Goal: Check status

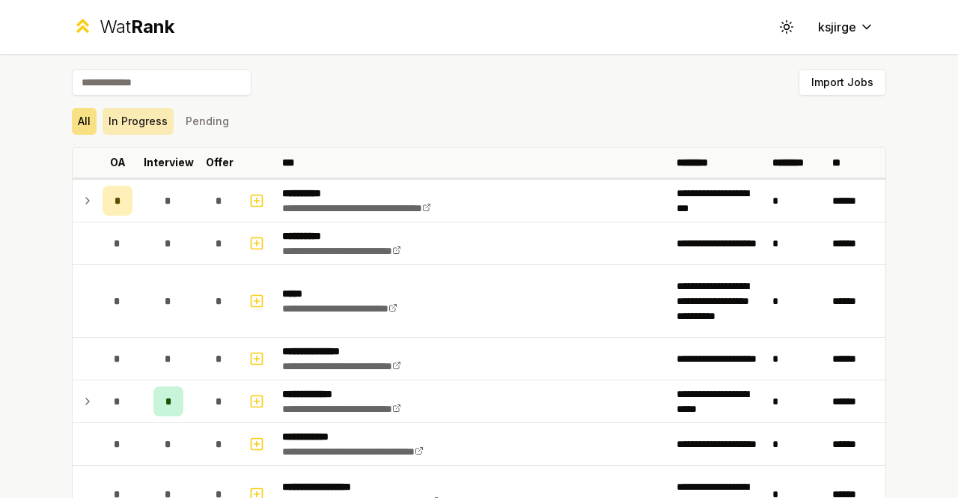
click at [132, 120] on button "In Progress" at bounding box center [137, 121] width 71 height 27
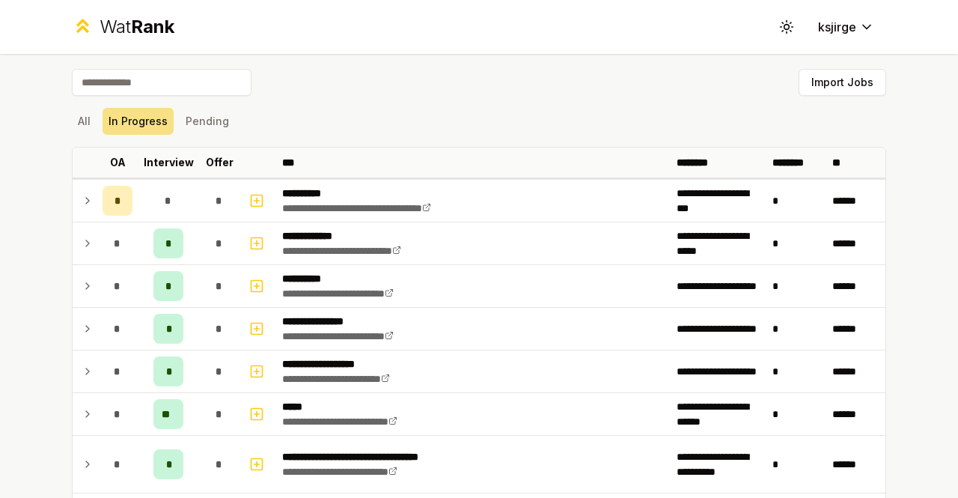
click at [38, 182] on div "**********" at bounding box center [479, 249] width 958 height 498
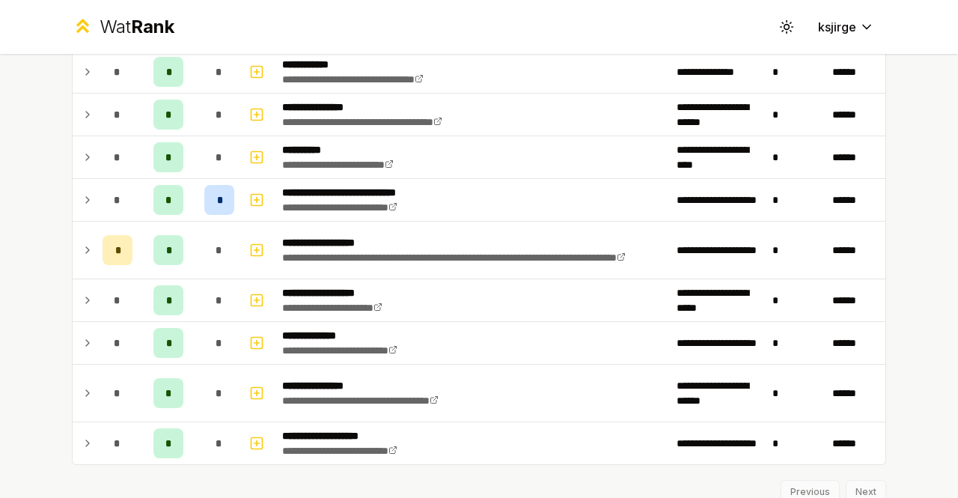
scroll to position [685, 0]
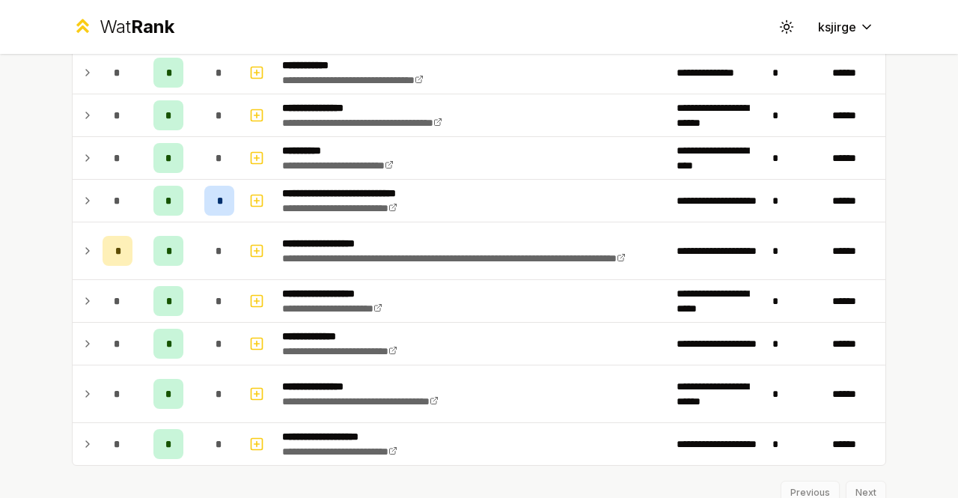
click at [83, 200] on icon at bounding box center [88, 201] width 12 height 18
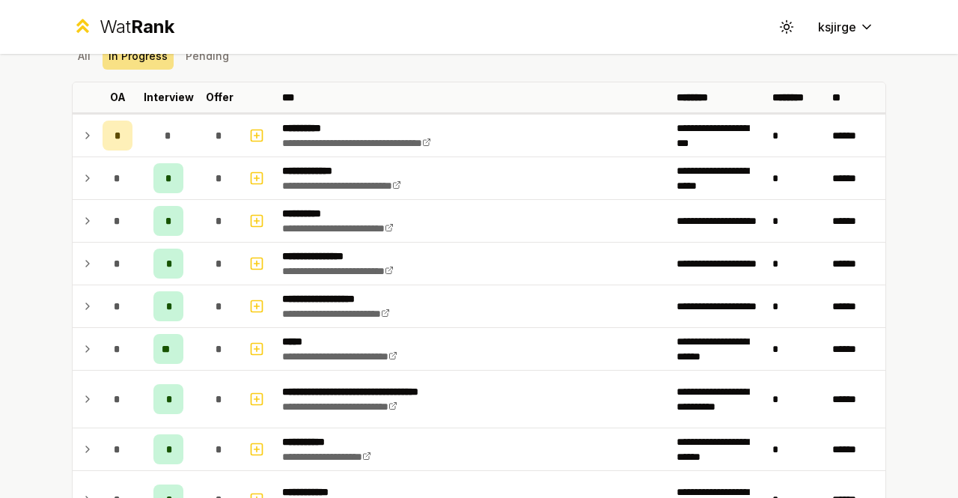
scroll to position [0, 0]
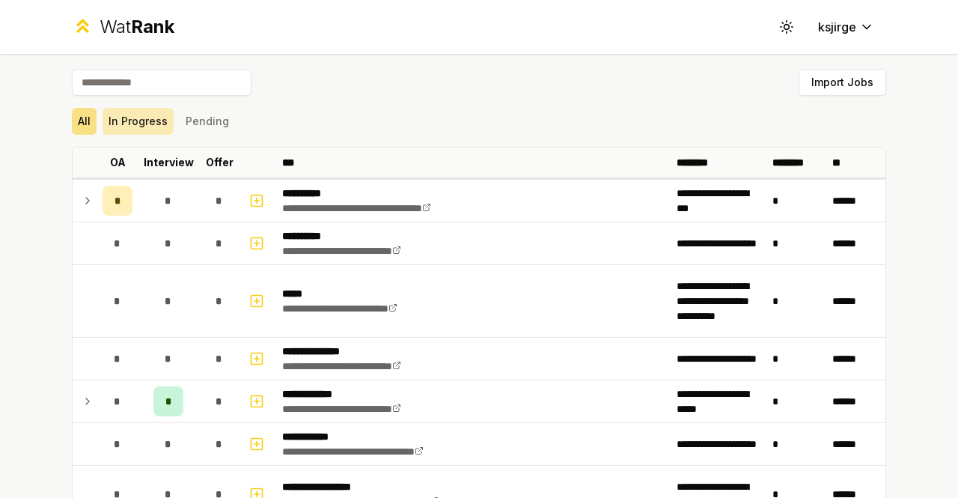
click at [130, 116] on button "In Progress" at bounding box center [137, 121] width 71 height 27
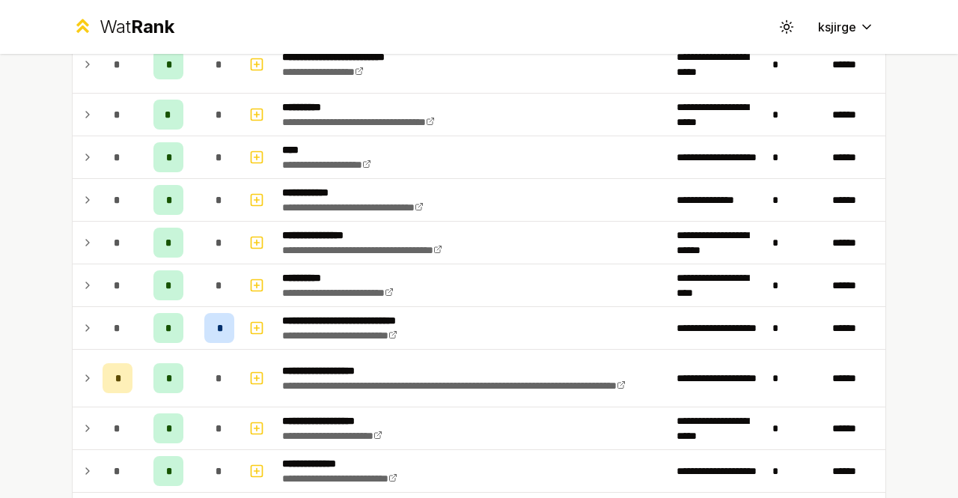
scroll to position [581, 0]
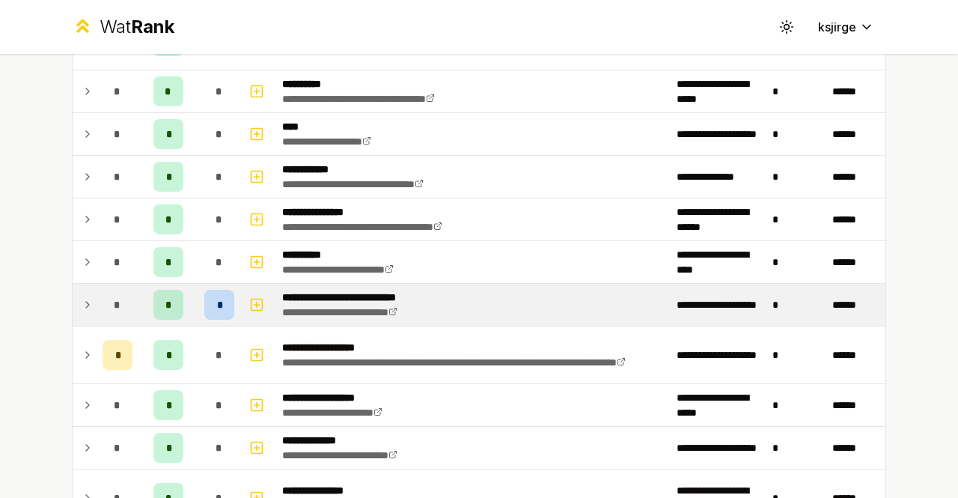
click at [97, 293] on td "*" at bounding box center [118, 305] width 42 height 42
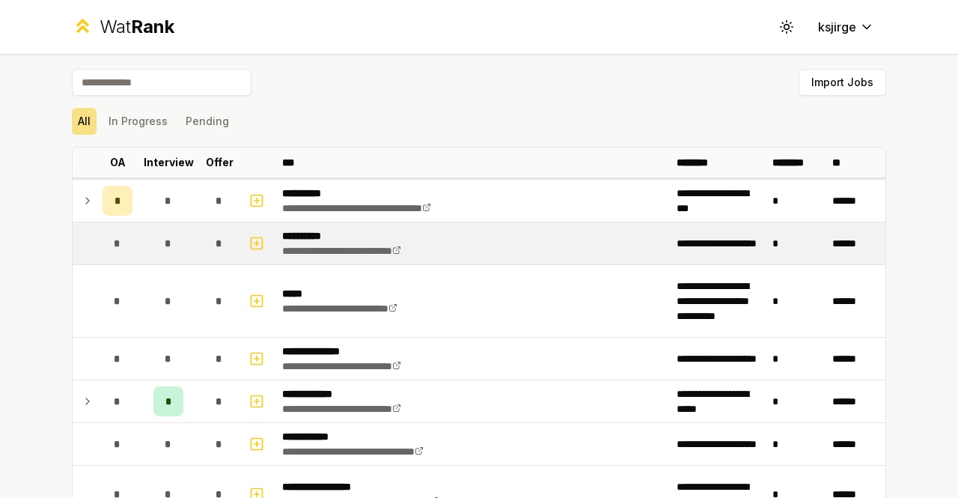
scroll to position [60, 0]
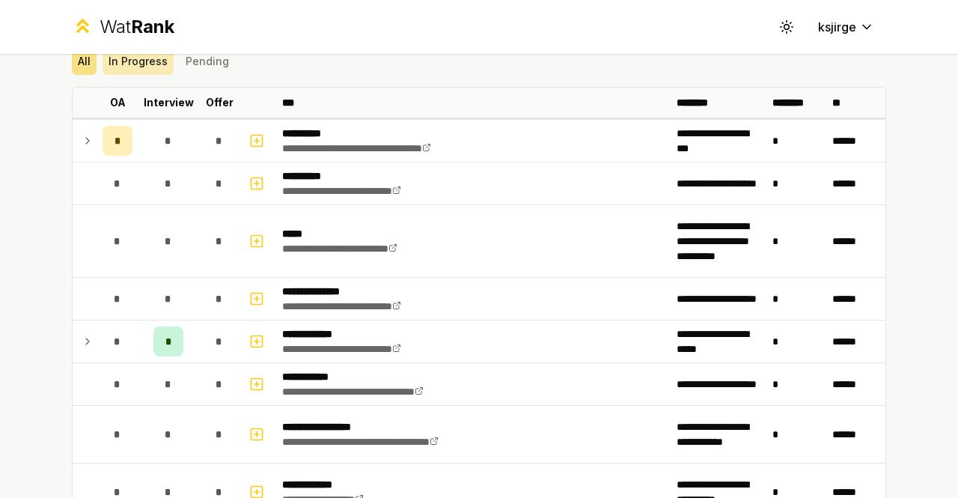
click at [143, 67] on button "In Progress" at bounding box center [137, 61] width 71 height 27
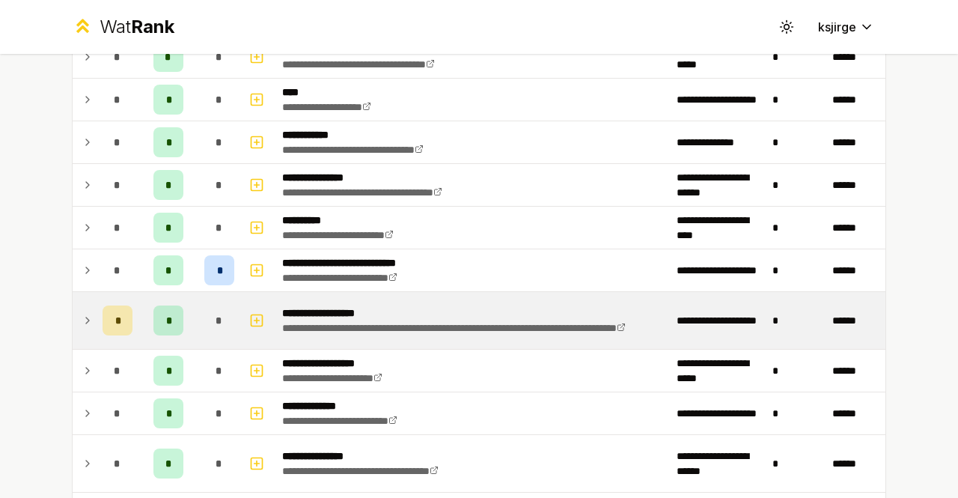
scroll to position [616, 0]
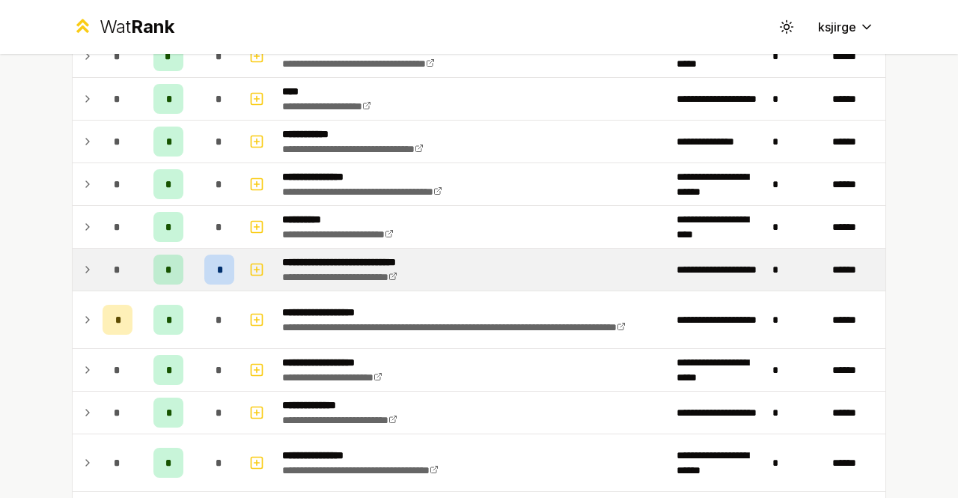
click at [97, 278] on td "*" at bounding box center [118, 269] width 42 height 42
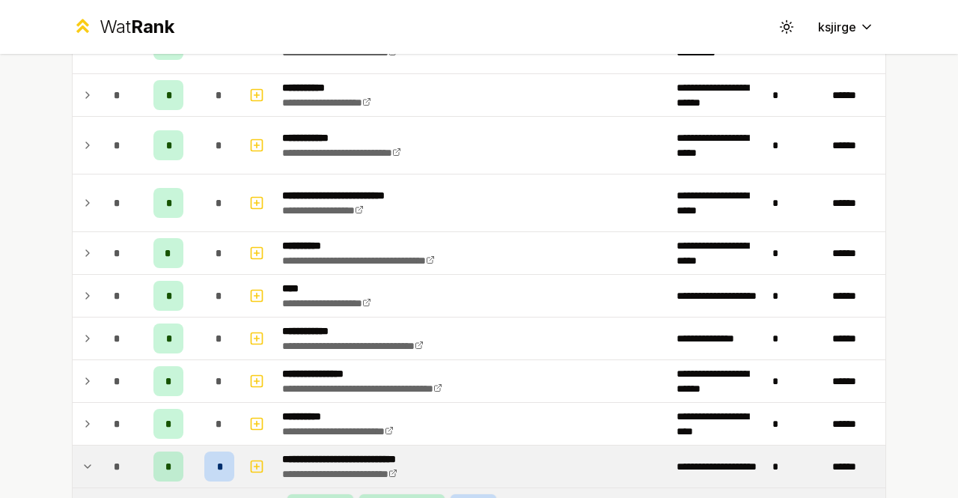
scroll to position [0, 0]
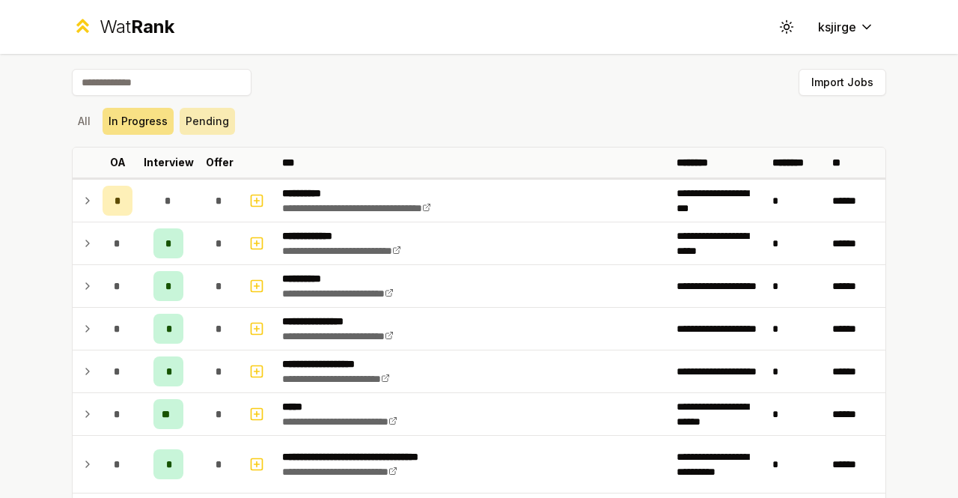
click at [180, 116] on button "Pending" at bounding box center [207, 121] width 55 height 27
